Goal: Navigation & Orientation: Find specific page/section

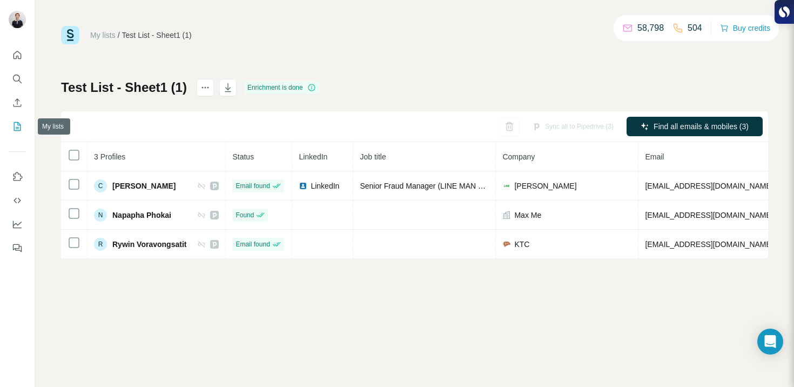
click at [20, 125] on icon "My lists" at bounding box center [18, 125] width 5 height 7
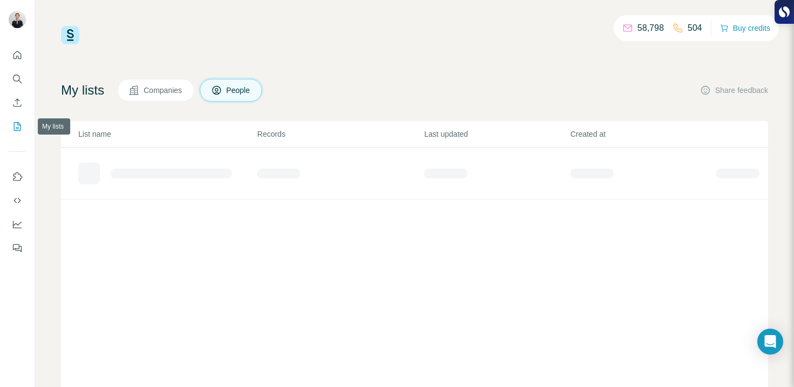
click at [18, 124] on icon "My lists" at bounding box center [18, 125] width 5 height 7
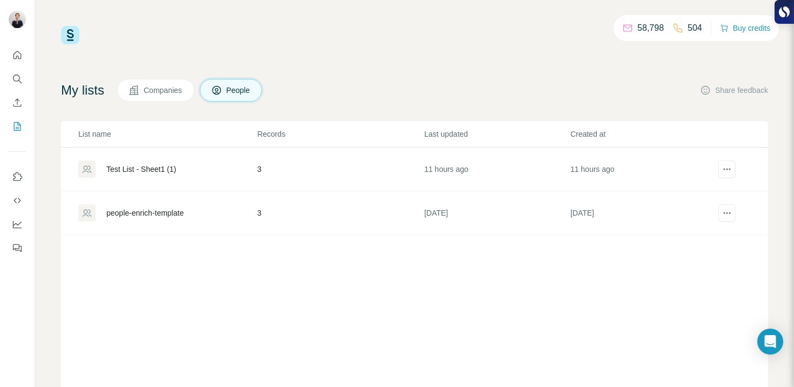
click at [171, 90] on span "Companies" at bounding box center [163, 90] width 39 height 11
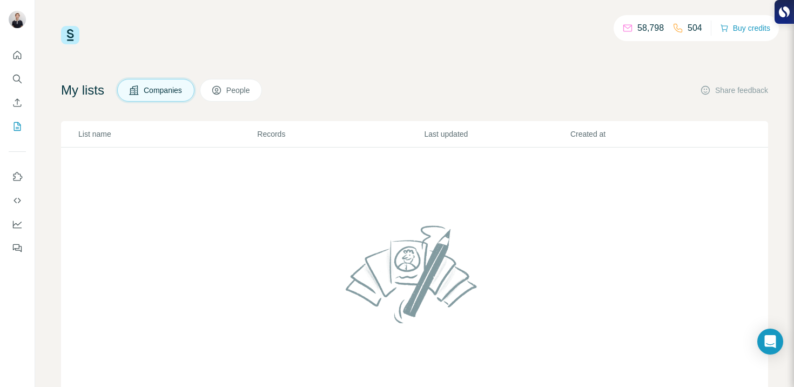
click at [245, 90] on span "People" at bounding box center [238, 90] width 25 height 11
